Goal: Information Seeking & Learning: Learn about a topic

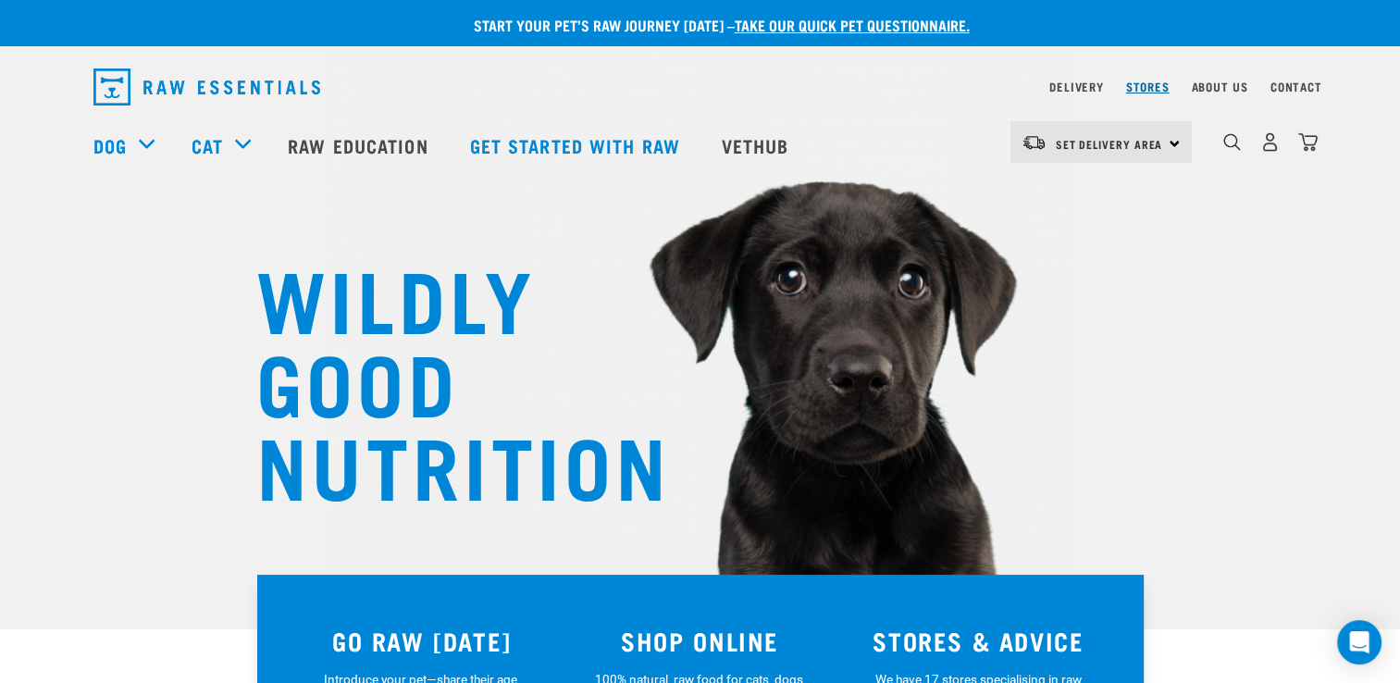
click at [1144, 83] on link "Stores" at bounding box center [1147, 86] width 43 height 6
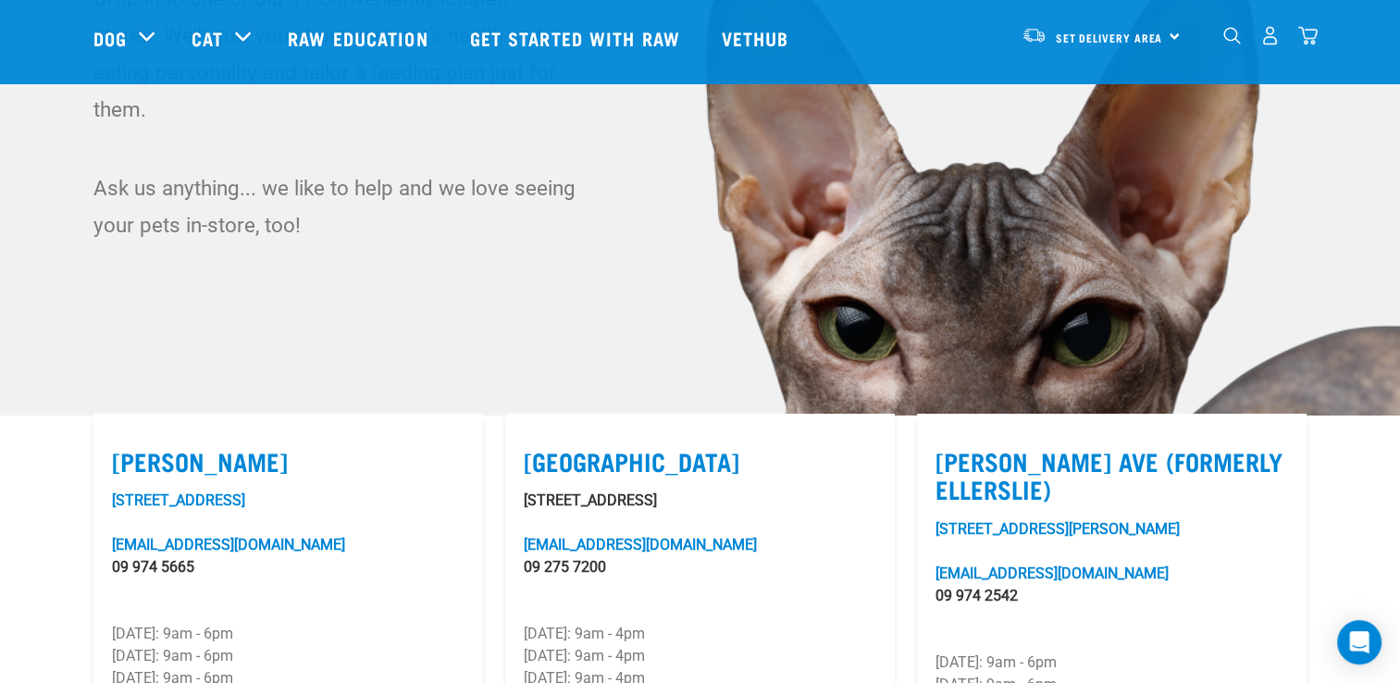
scroll to position [185, 0]
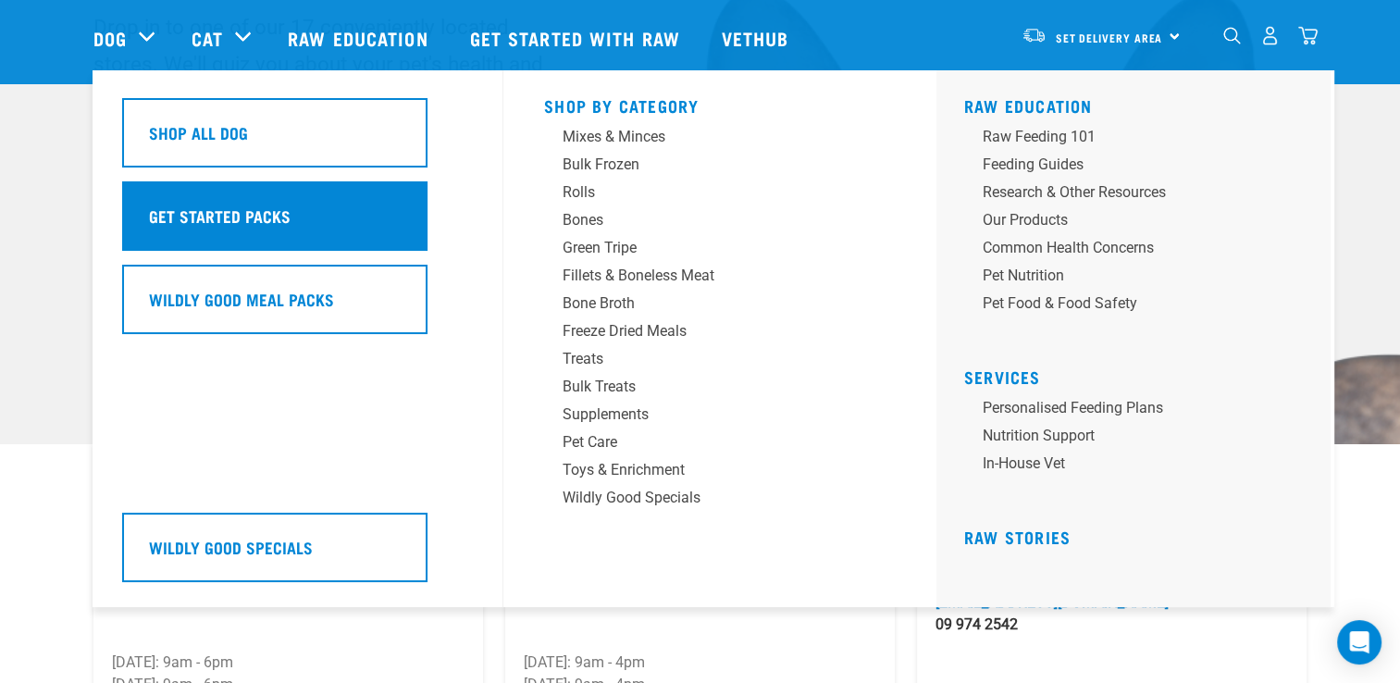
click at [263, 218] on h5 "Get Started Packs" at bounding box center [220, 216] width 142 height 24
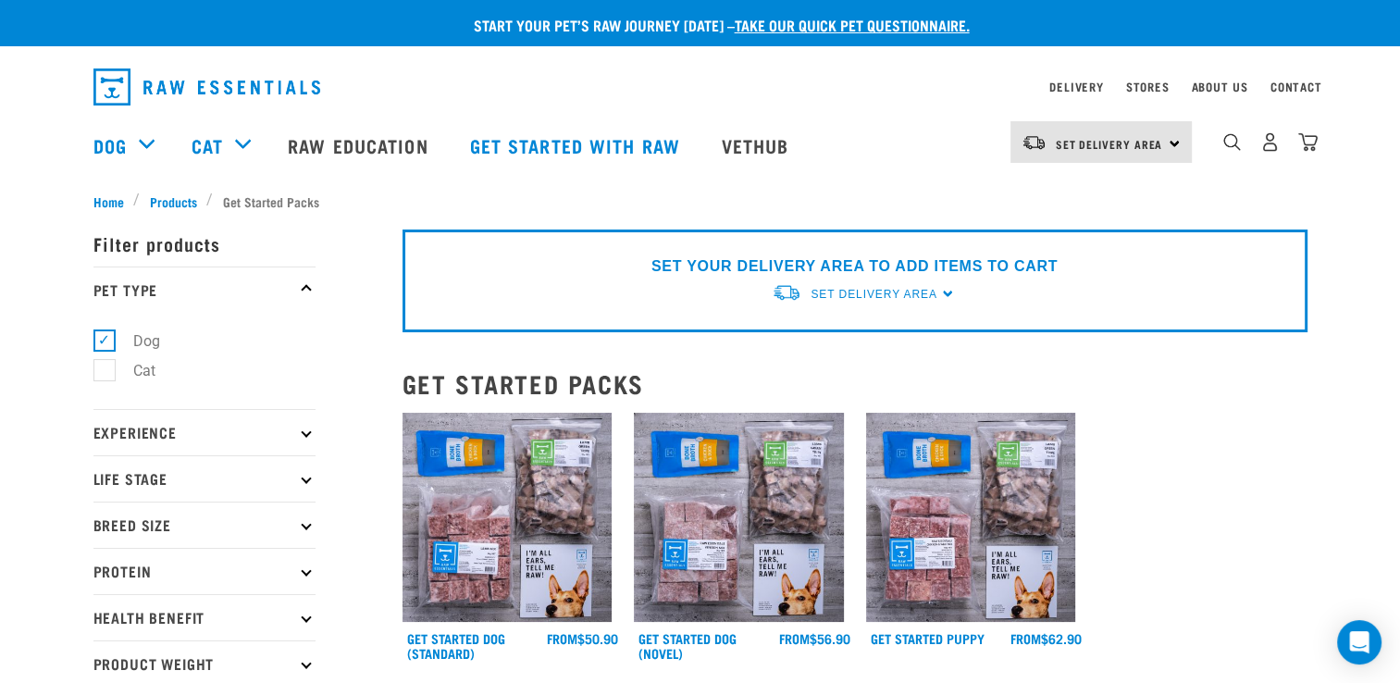
click at [167, 202] on div "× Filter products Pet Type Dog Cat Experience New Raw Feeder Experienced Raw Fe…" at bounding box center [236, 671] width 309 height 943
click at [98, 205] on div "× Filter products Pet Type Dog Cat Experience New Raw Feeder Experienced Raw Fe…" at bounding box center [236, 671] width 309 height 943
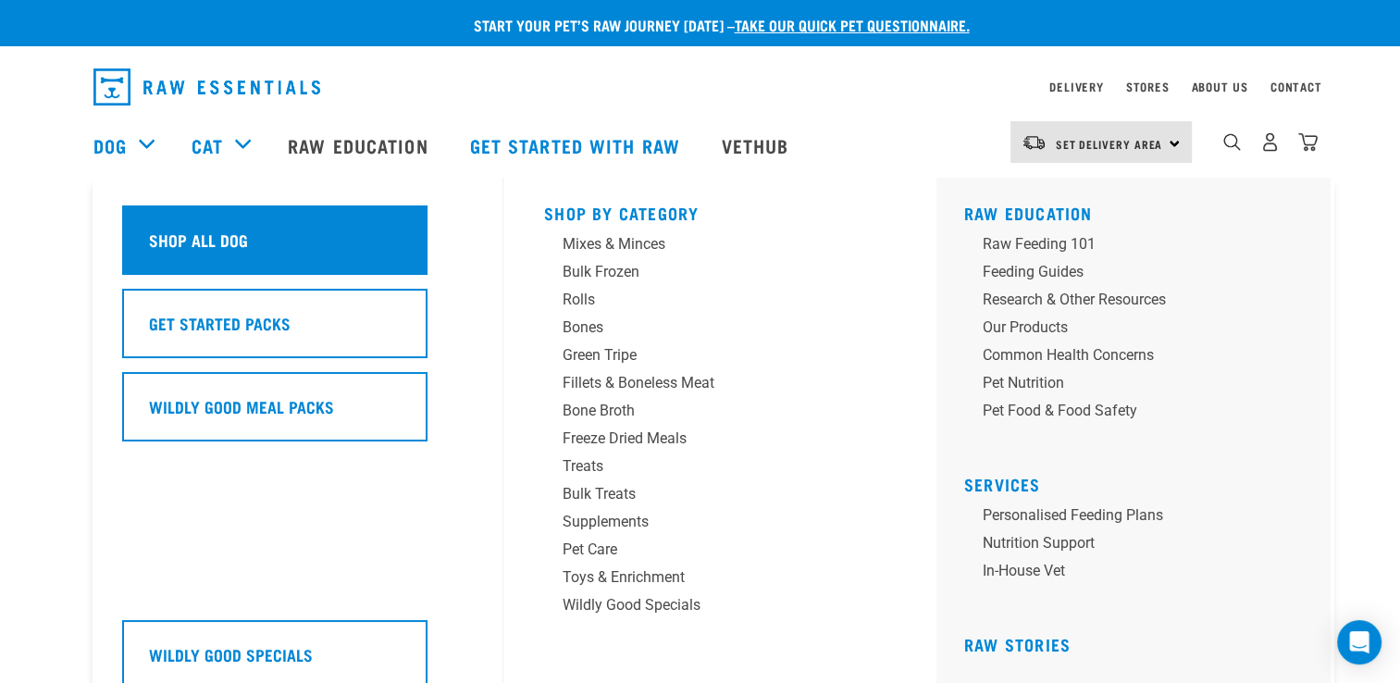
click at [336, 242] on div "Shop All Dog" at bounding box center [274, 239] width 305 height 69
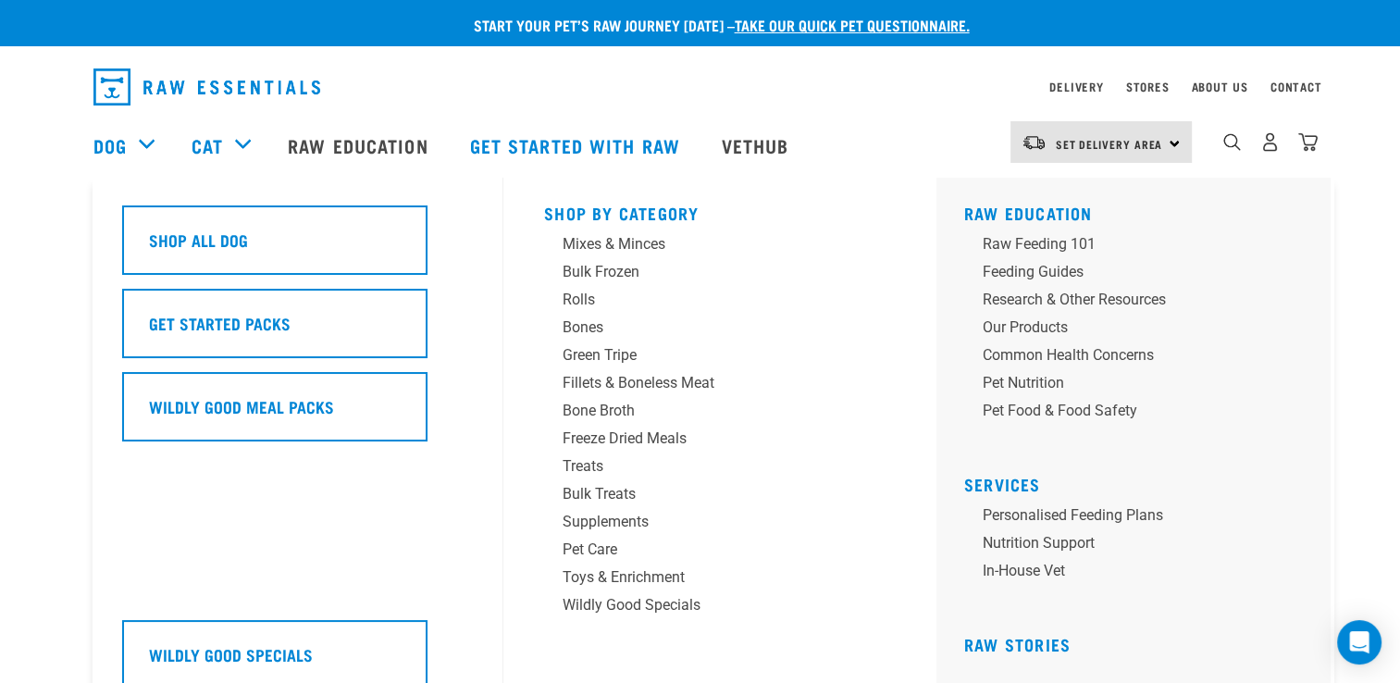
scroll to position [7, 0]
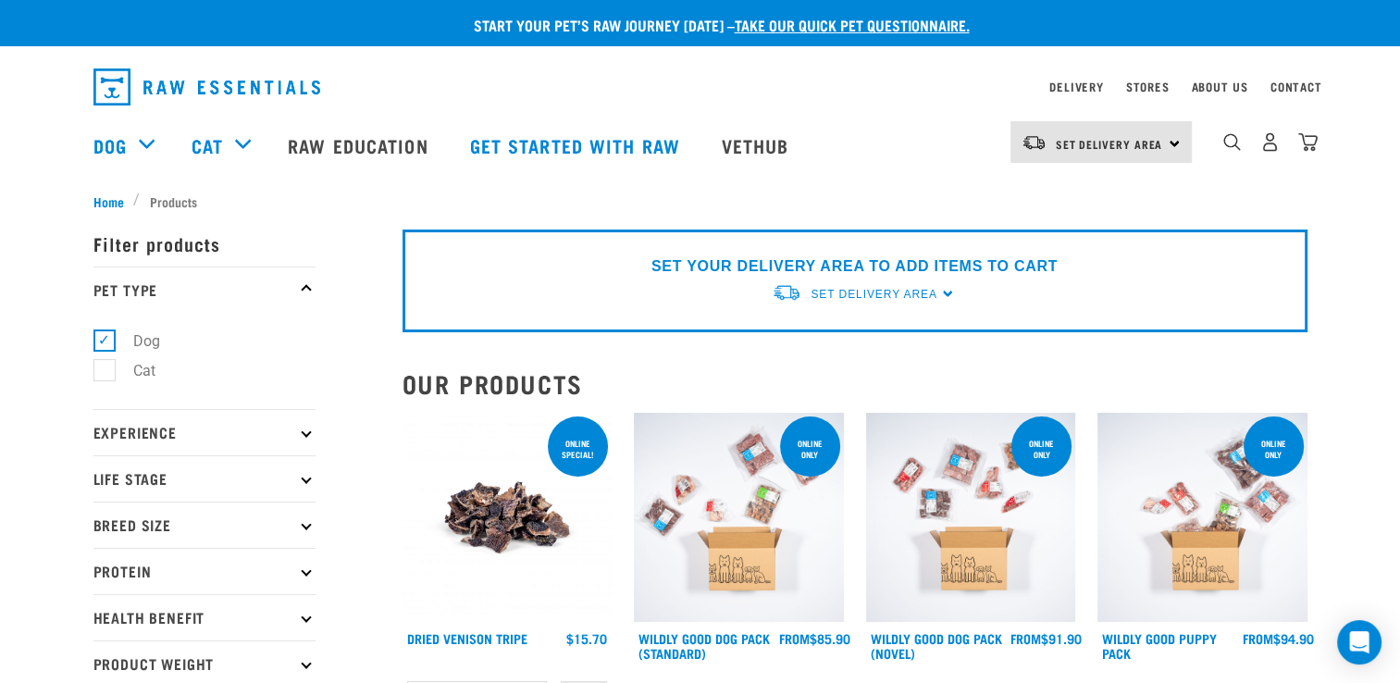
click at [306, 435] on icon at bounding box center [306, 431] width 10 height 10
click at [301, 574] on icon at bounding box center [306, 574] width 10 height 10
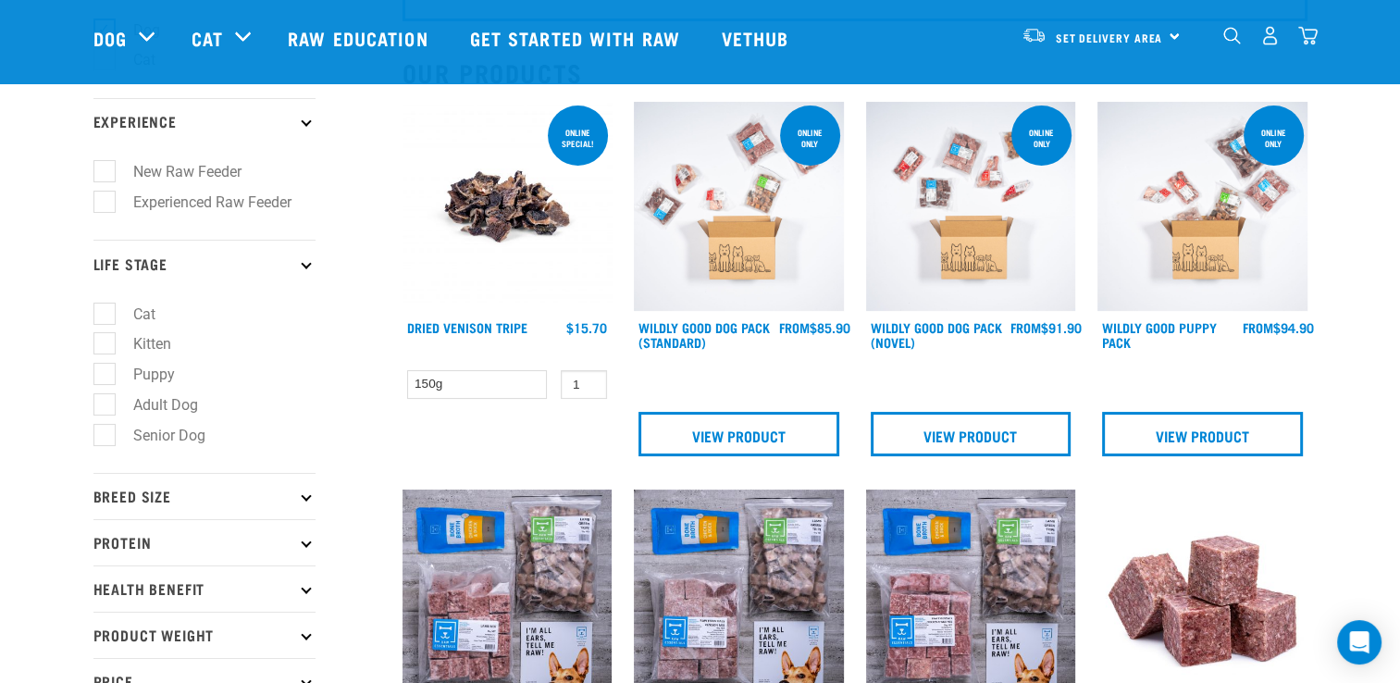
scroll to position [185, 0]
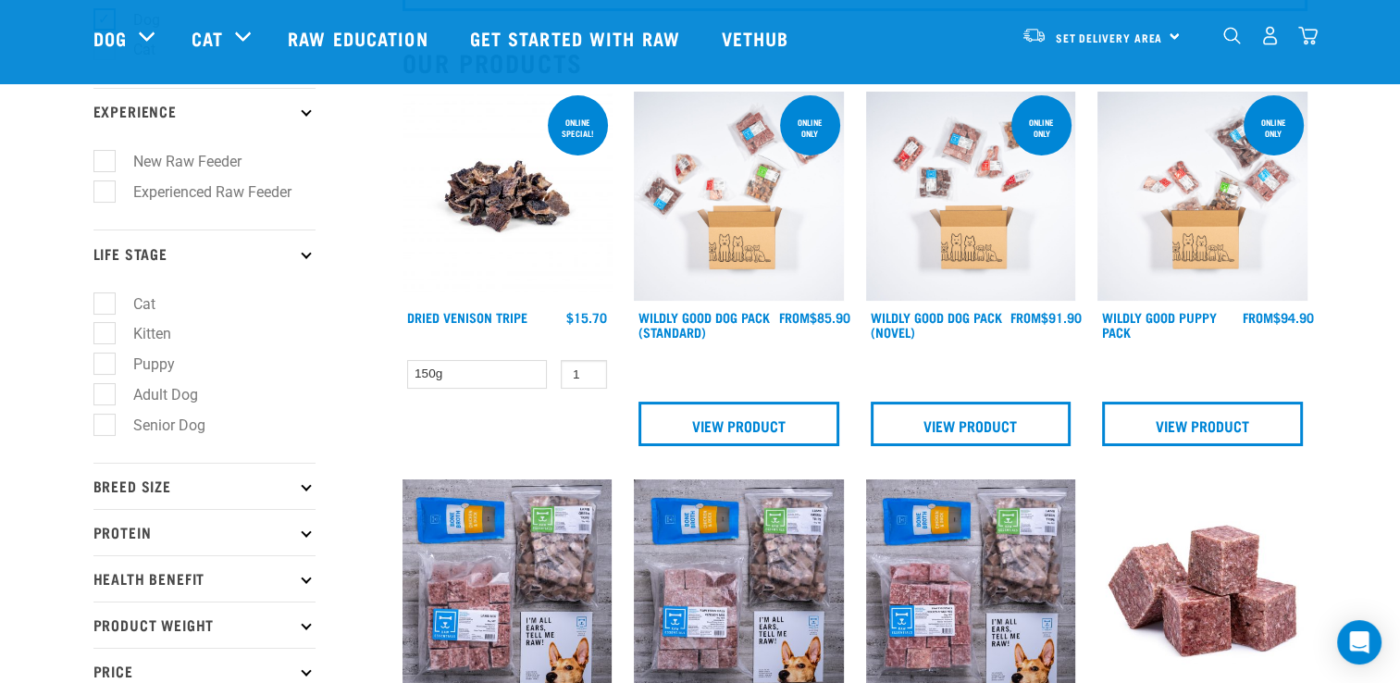
click at [104, 427] on label "Senior Dog" at bounding box center [158, 425] width 109 height 23
click at [102, 427] on input "Senior Dog" at bounding box center [99, 421] width 12 height 12
checkbox input "true"
click at [303, 488] on icon at bounding box center [306, 486] width 10 height 10
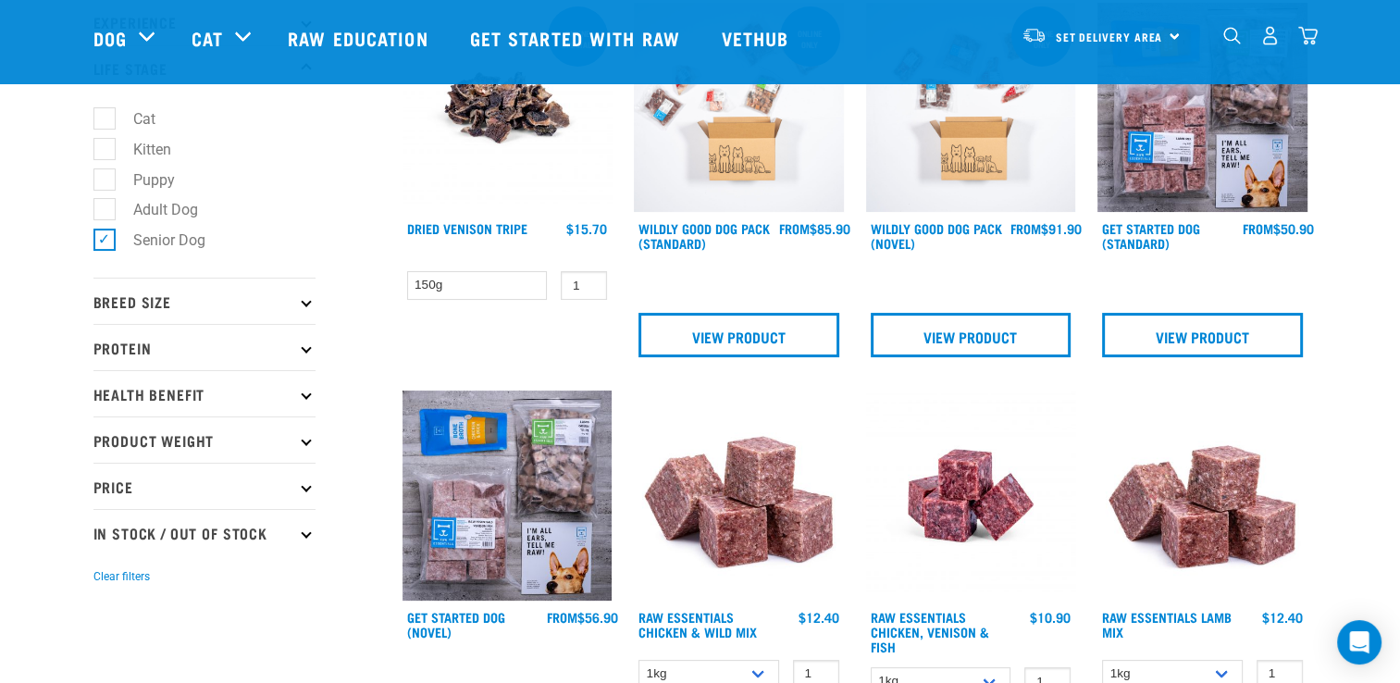
scroll to position [278, 0]
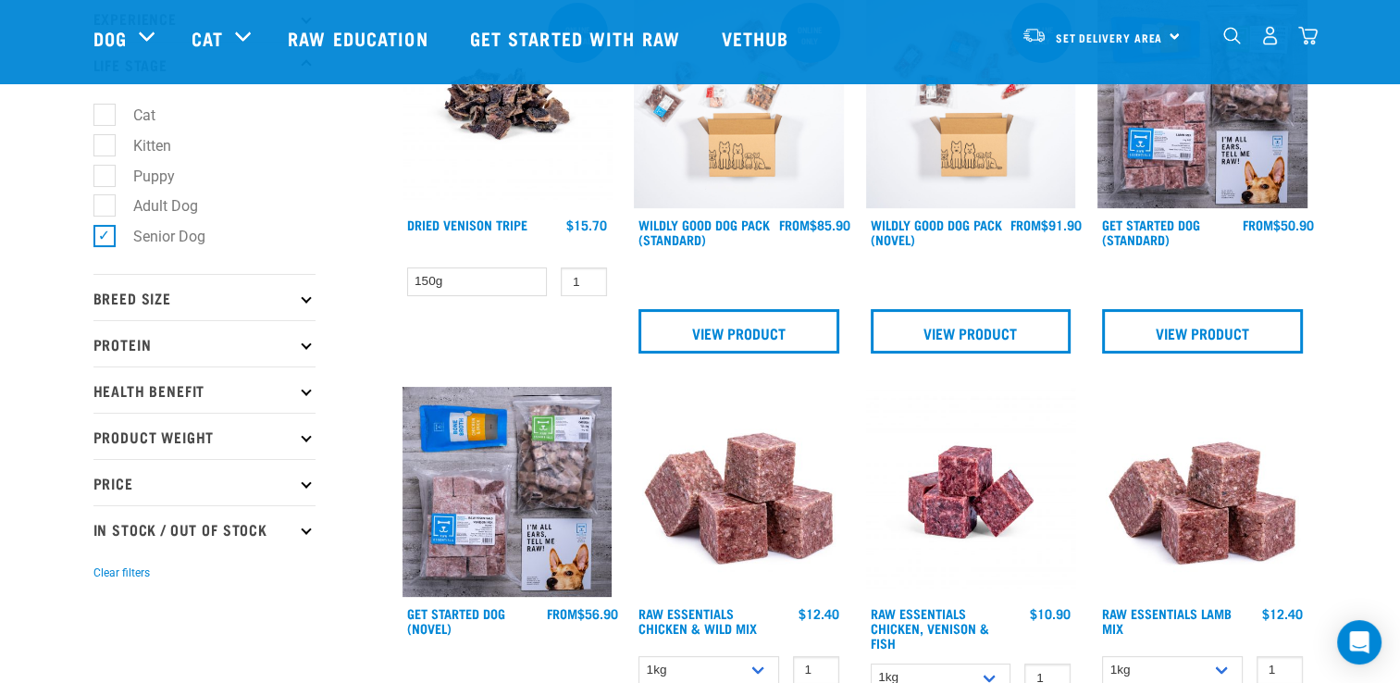
click at [306, 300] on icon at bounding box center [306, 297] width 10 height 10
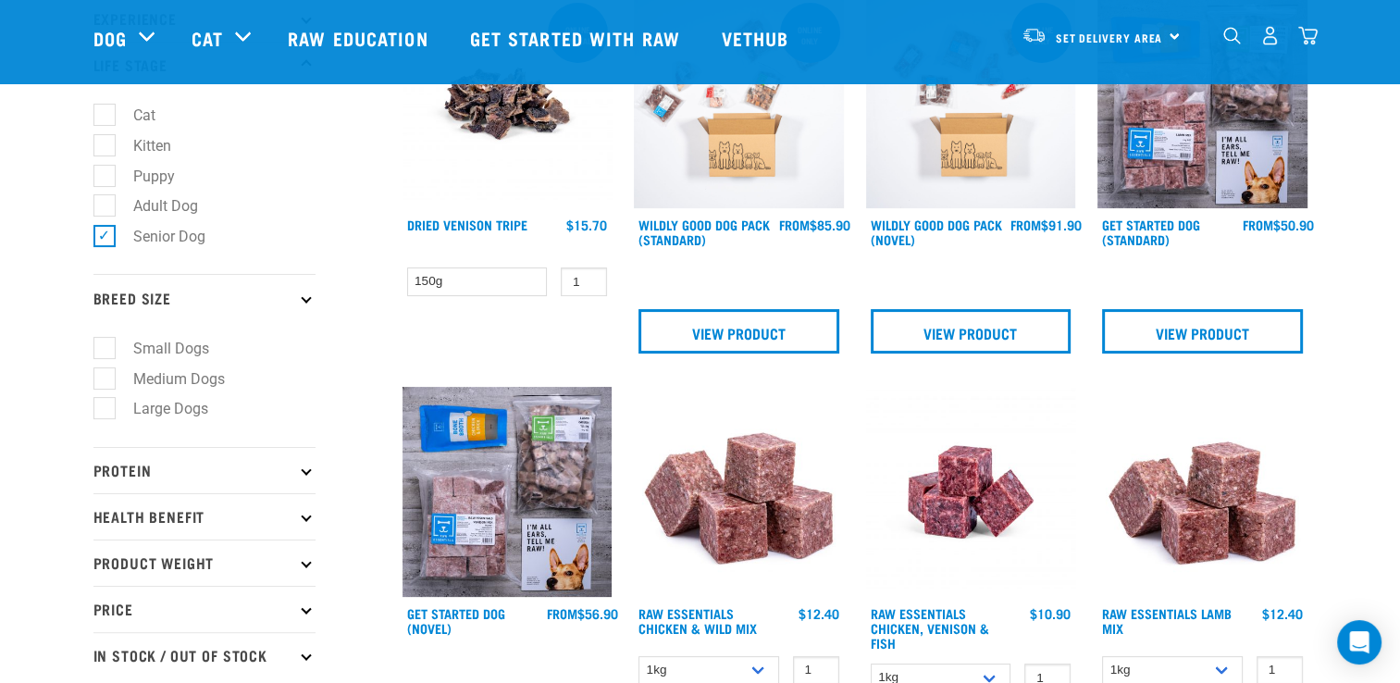
click at [105, 348] on label "Small Dogs" at bounding box center [160, 348] width 113 height 23
click at [105, 348] on input "Small Dogs" at bounding box center [99, 345] width 12 height 12
checkbox input "true"
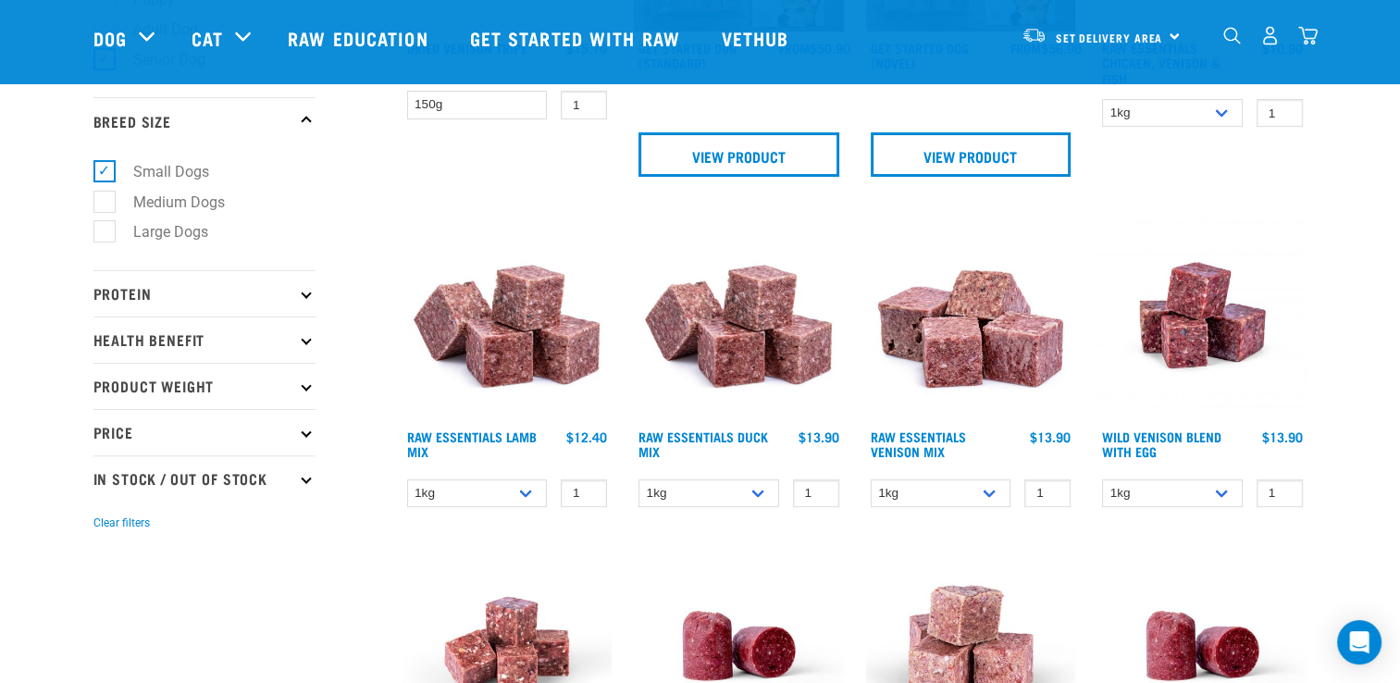
scroll to position [463, 0]
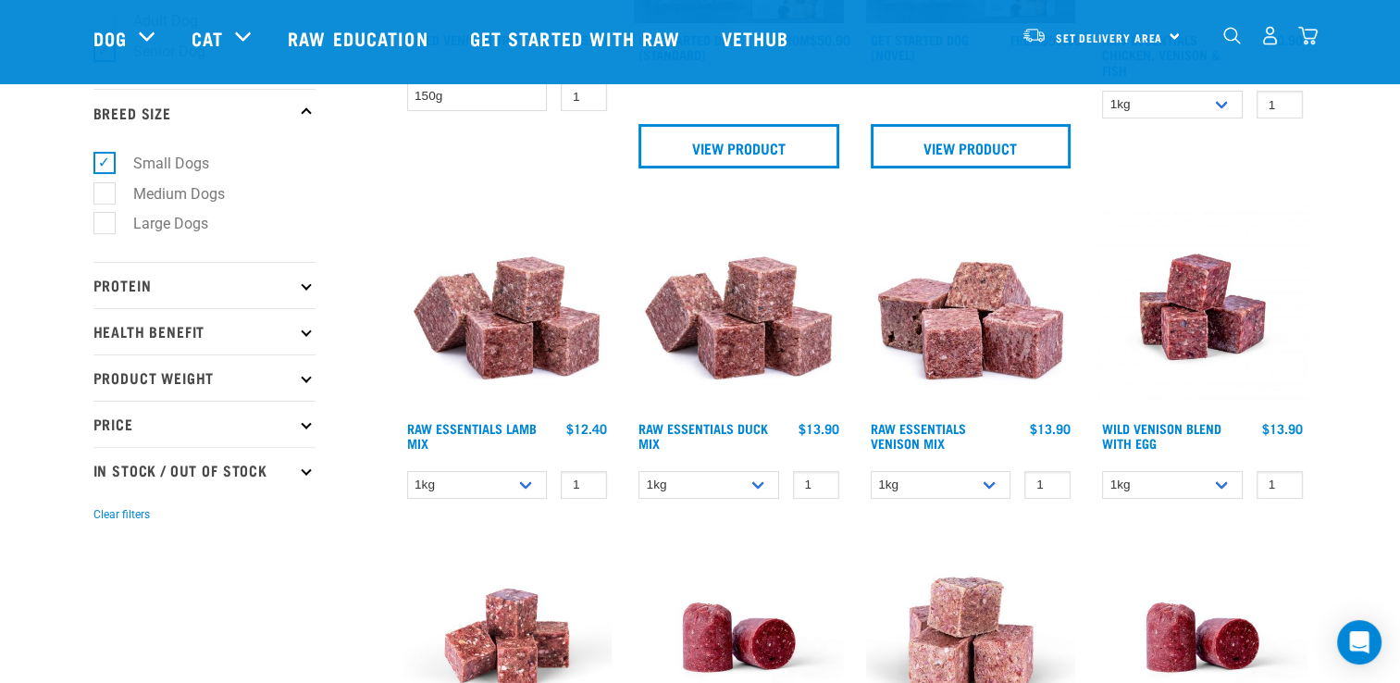
click at [306, 471] on icon at bounding box center [306, 469] width 10 height 10
click at [112, 516] on label "In Stock" at bounding box center [149, 520] width 90 height 23
click at [105, 516] on input "In Stock" at bounding box center [99, 518] width 12 height 12
checkbox input "true"
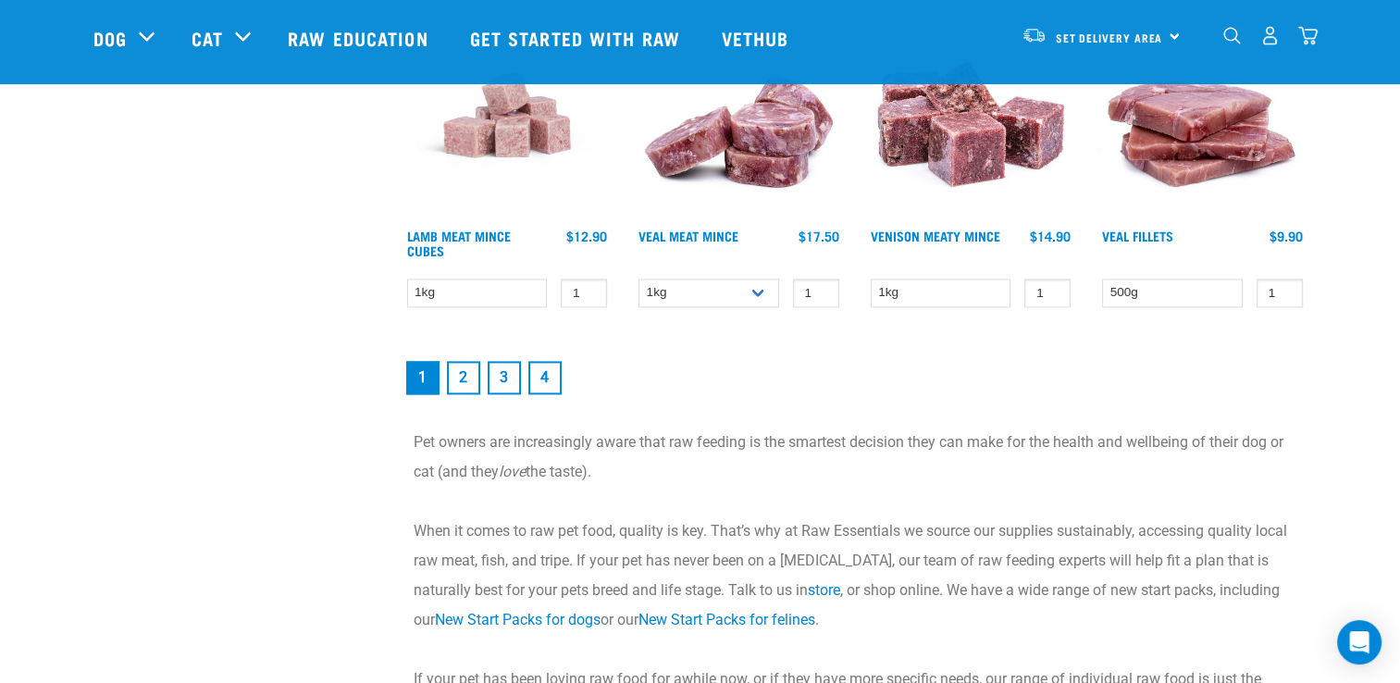
scroll to position [2683, 0]
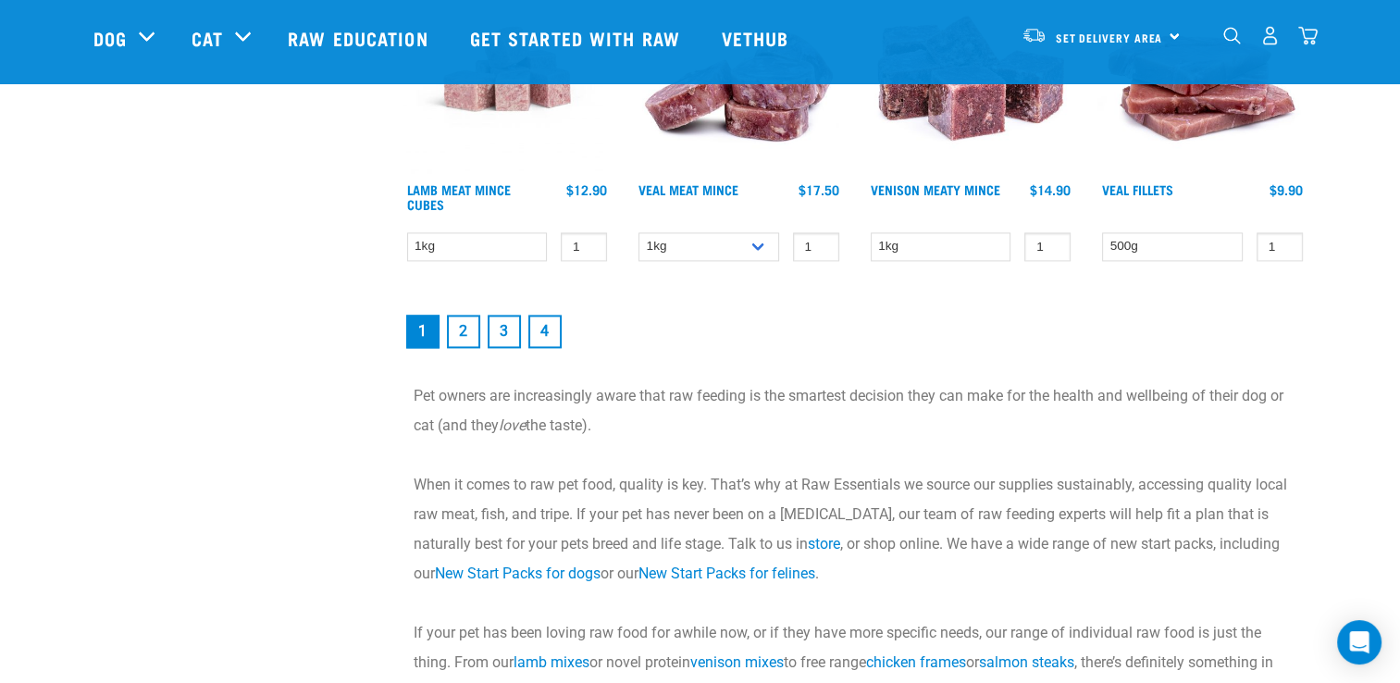
click at [466, 323] on link "2" at bounding box center [463, 331] width 33 height 33
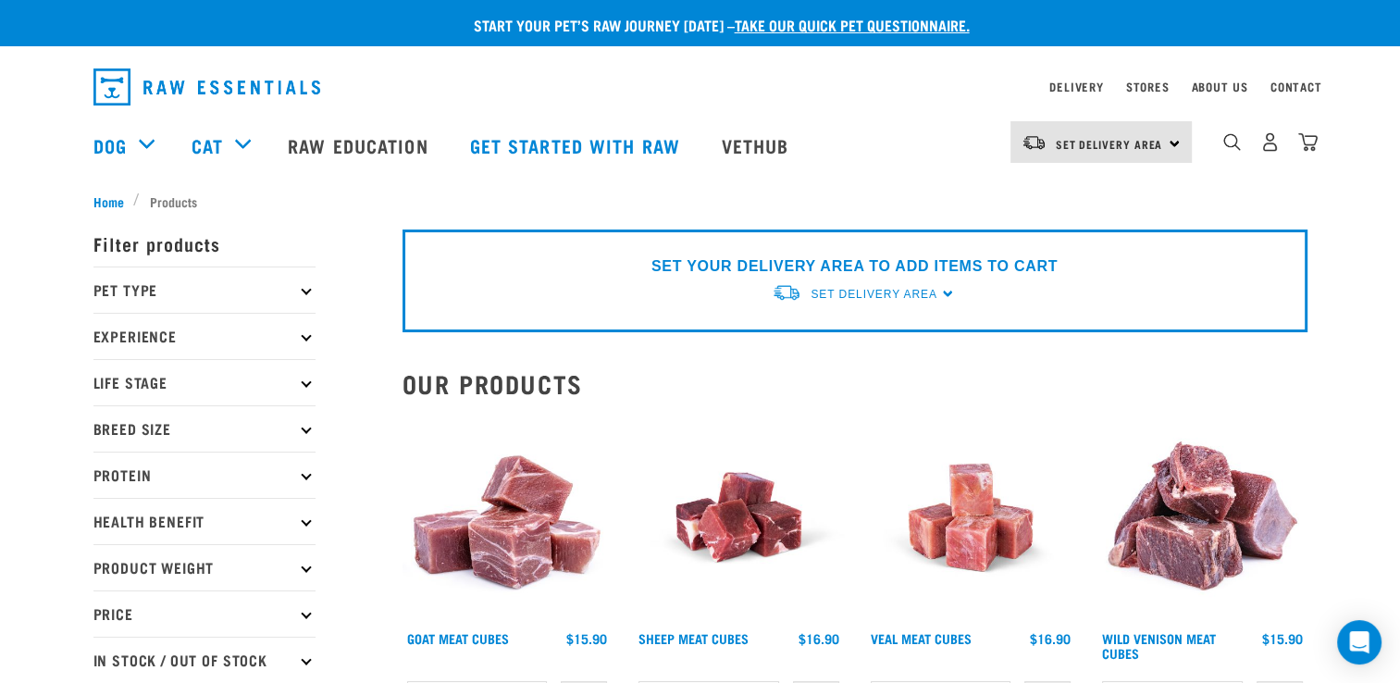
click at [303, 478] on p "Protein" at bounding box center [204, 474] width 222 height 46
click at [104, 556] on label "Chicken" at bounding box center [148, 555] width 89 height 23
click at [104, 556] on input "Chicken" at bounding box center [99, 553] width 12 height 12
checkbox input "true"
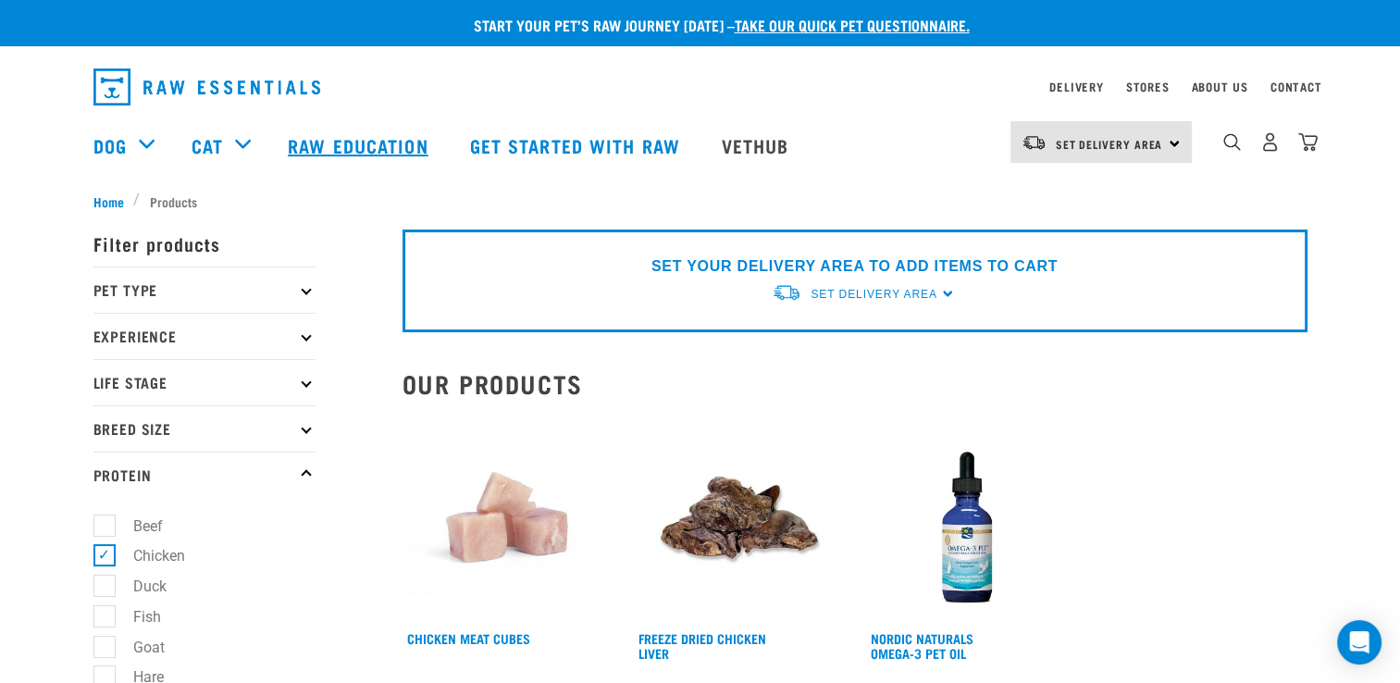
click at [444, 181] on link "Raw Education" at bounding box center [359, 145] width 181 height 74
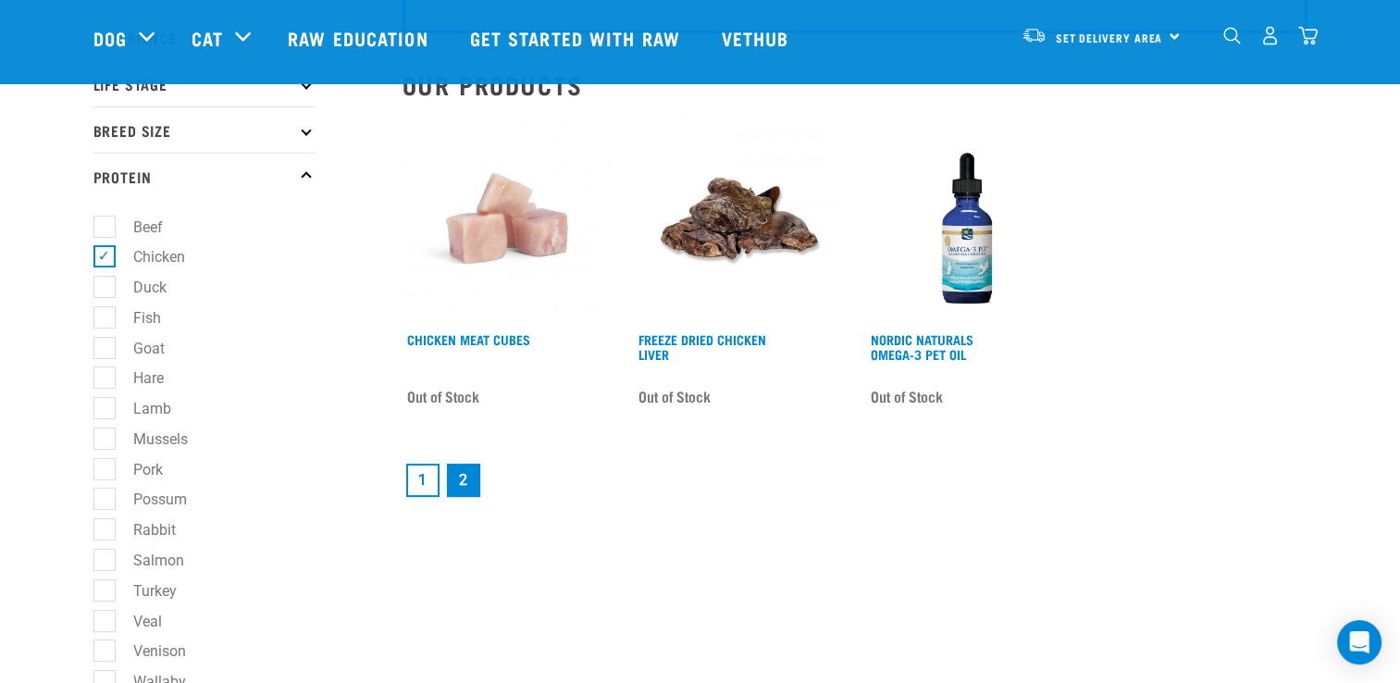
scroll to position [185, 0]
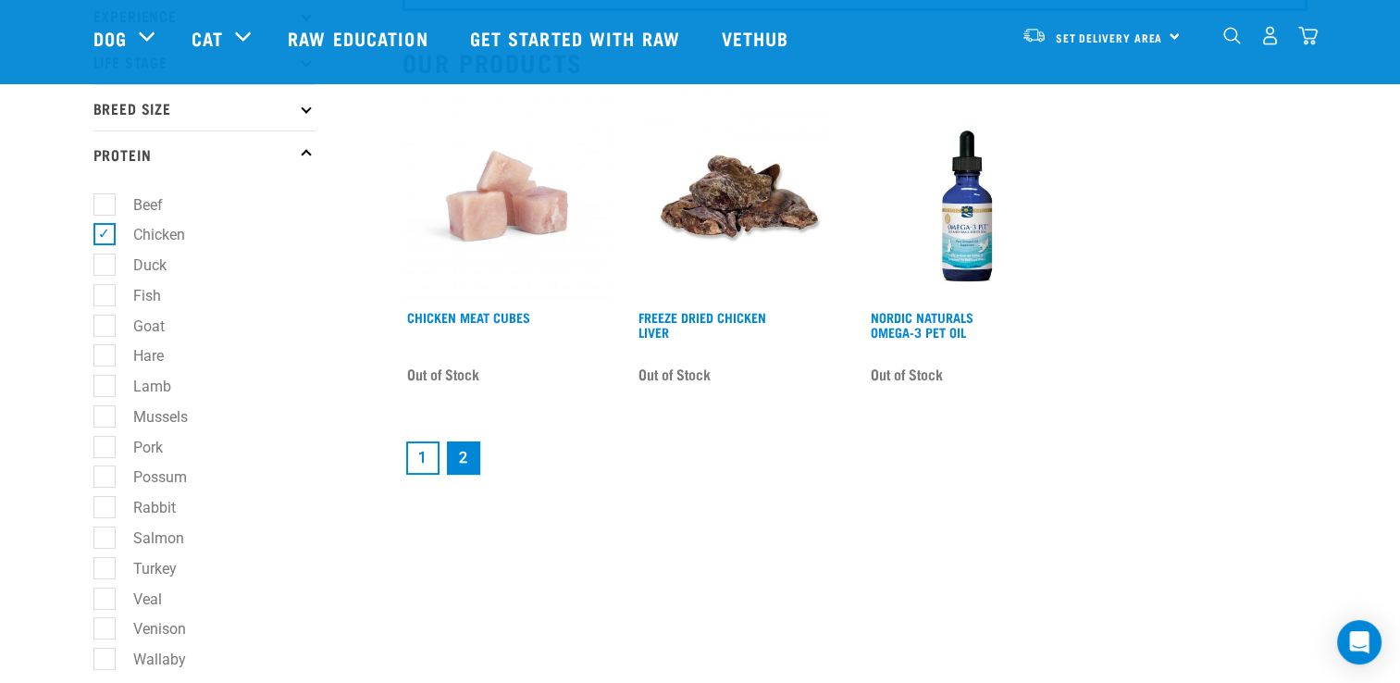
click at [465, 451] on link "2" at bounding box center [463, 457] width 33 height 33
click at [108, 235] on label "Chicken" at bounding box center [148, 234] width 89 height 23
click at [105, 235] on input "Chicken" at bounding box center [99, 232] width 12 height 12
checkbox input "false"
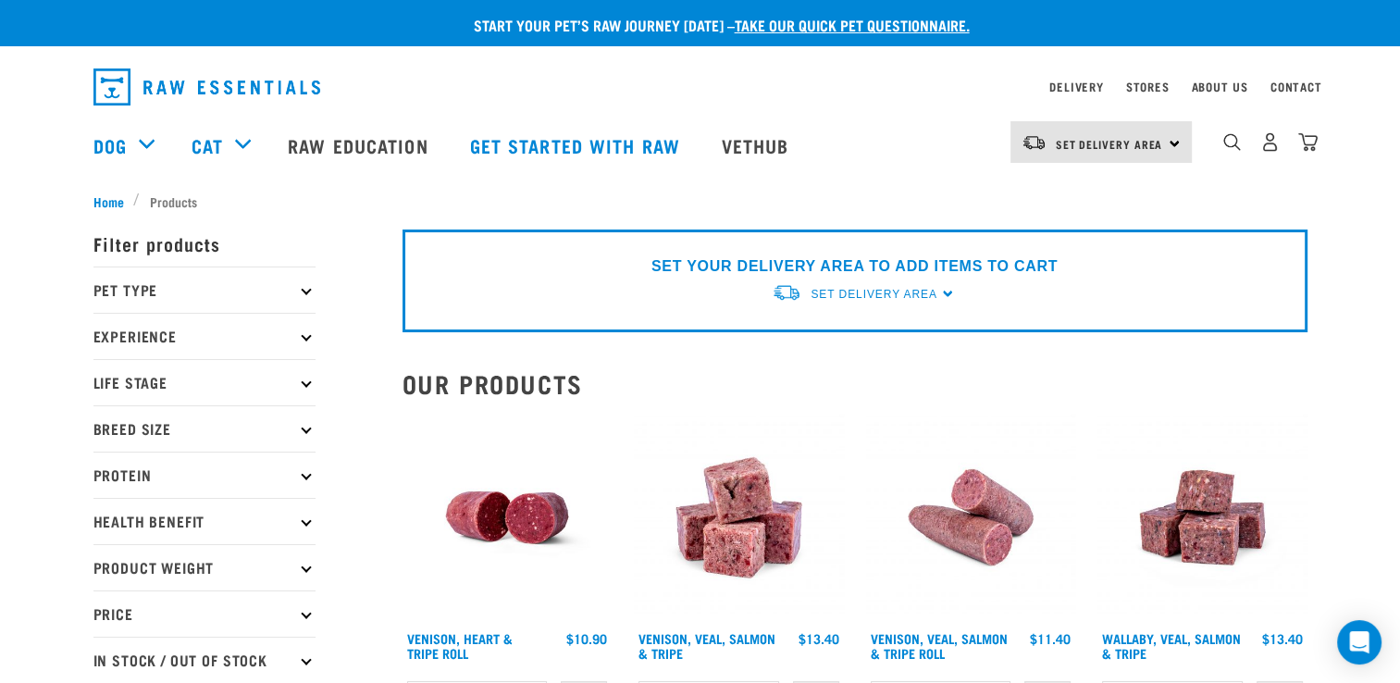
click at [310, 472] on p "Protein" at bounding box center [204, 474] width 222 height 46
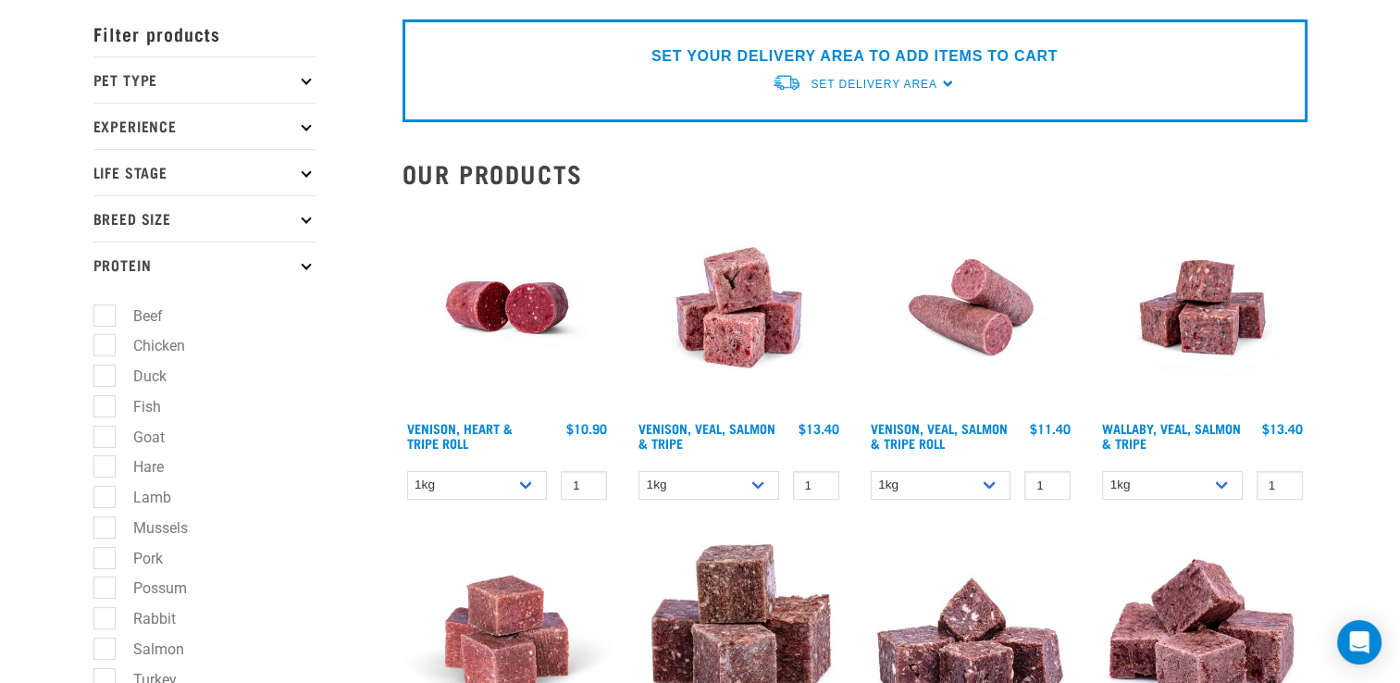
scroll to position [278, 0]
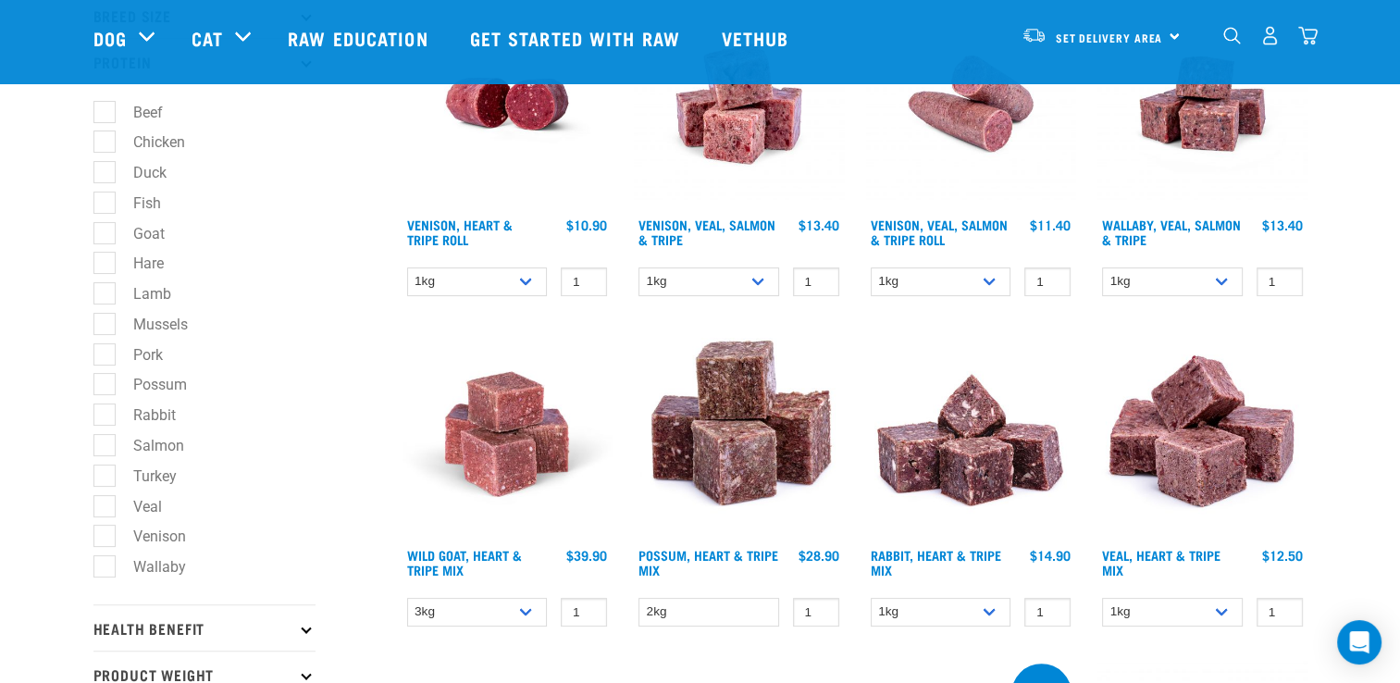
click at [106, 206] on label "Fish" at bounding box center [136, 203] width 65 height 23
click at [105, 205] on input "Fish" at bounding box center [99, 199] width 12 height 12
checkbox input "true"
click at [107, 446] on label "Salmon" at bounding box center [148, 445] width 88 height 23
click at [105, 446] on input "Salmon" at bounding box center [99, 442] width 12 height 12
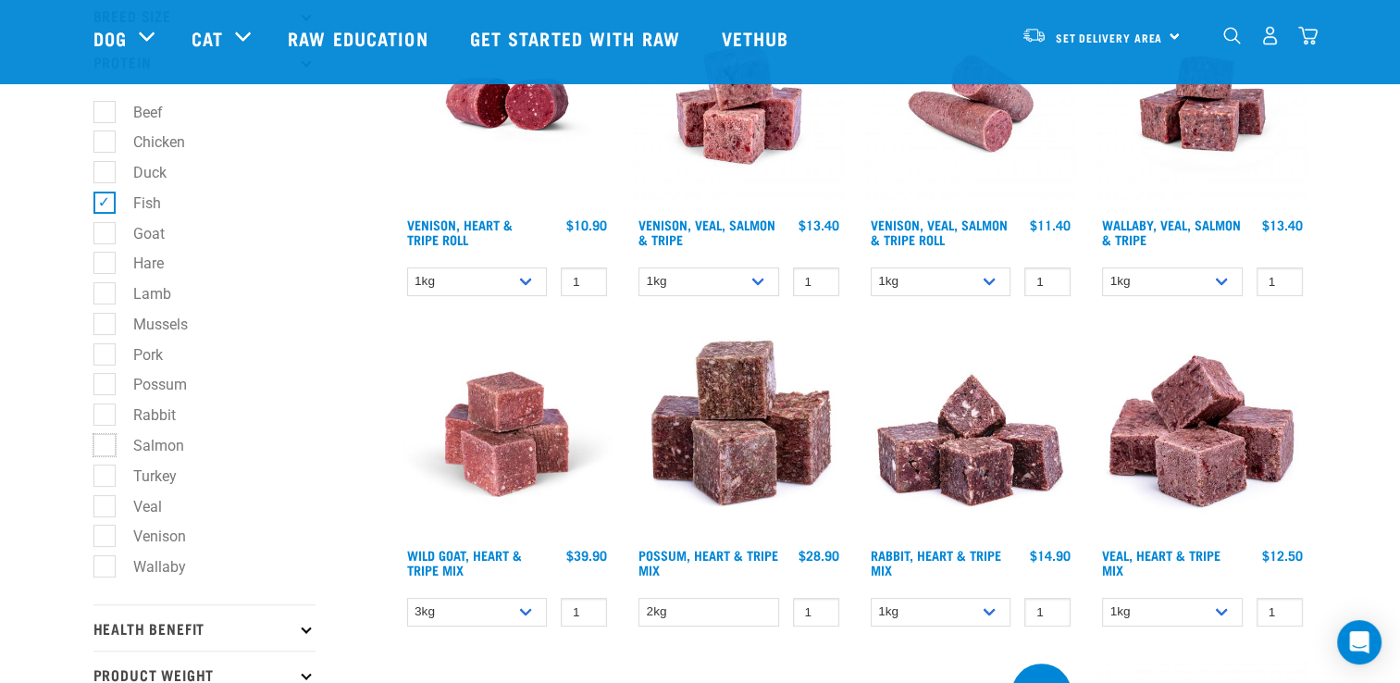
checkbox input "true"
click at [104, 476] on label "Turkey" at bounding box center [144, 475] width 80 height 23
click at [100, 476] on input "Turkey" at bounding box center [99, 472] width 12 height 12
checkbox input "true"
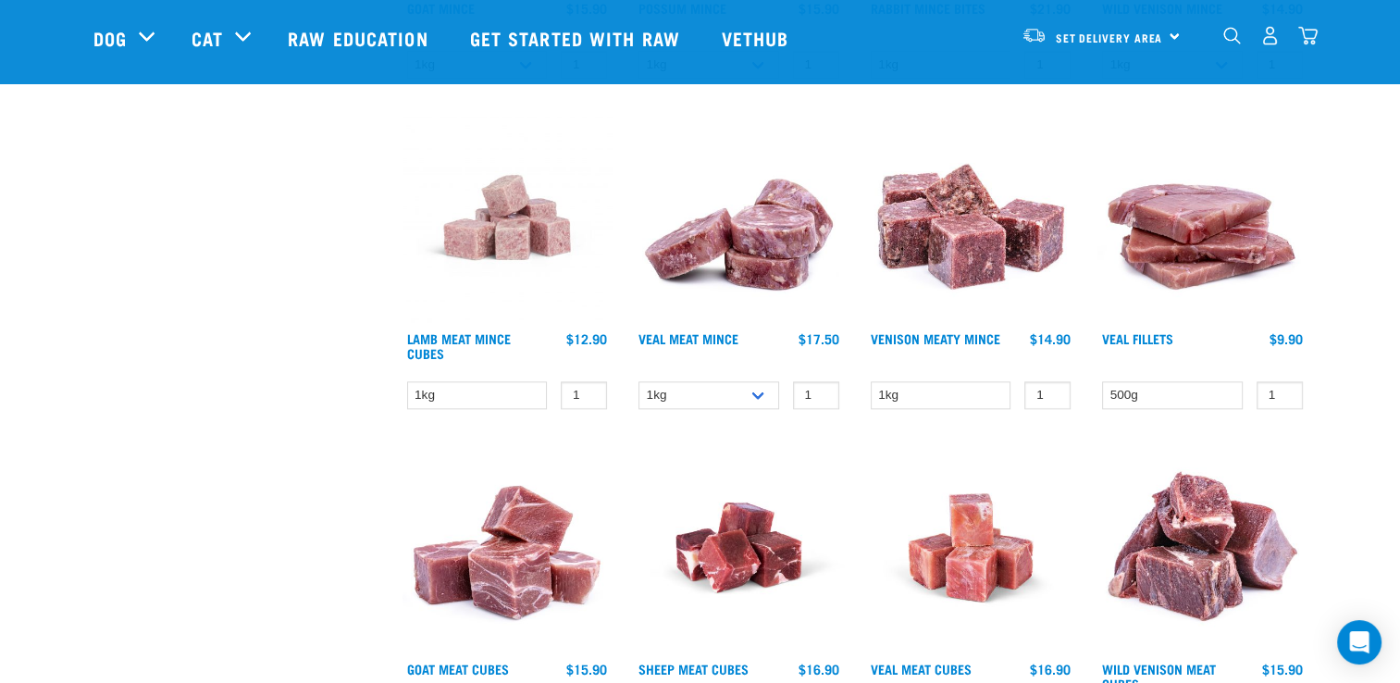
scroll to position [2128, 0]
